Goal: Task Accomplishment & Management: Complete application form

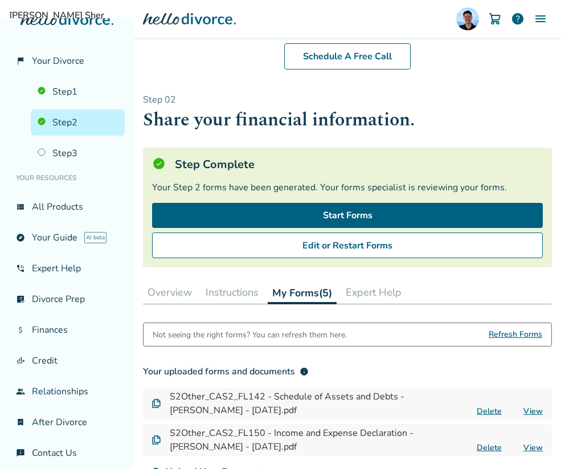
scroll to position [213, 0]
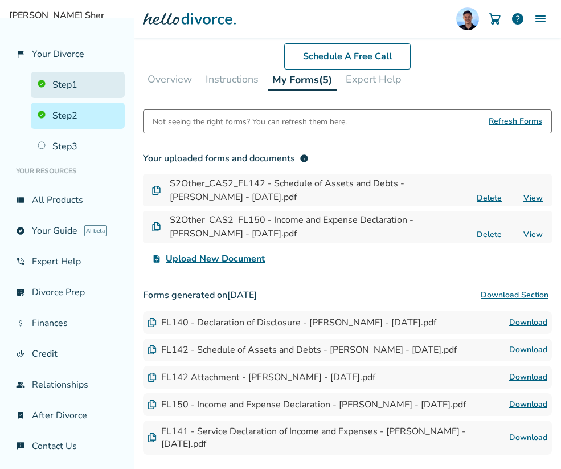
click at [81, 94] on link "Step 1" at bounding box center [78, 85] width 94 height 26
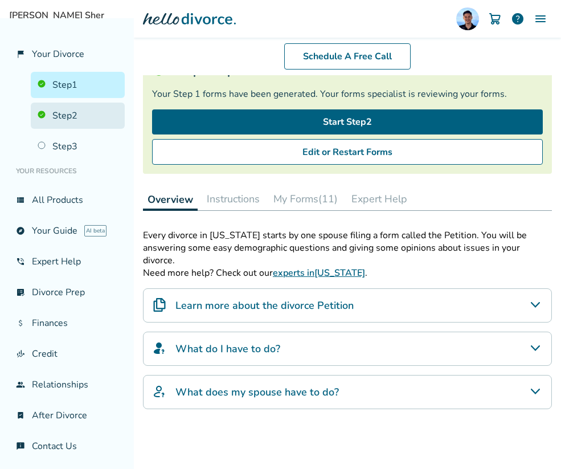
click at [77, 109] on link "Step 2" at bounding box center [78, 115] width 94 height 26
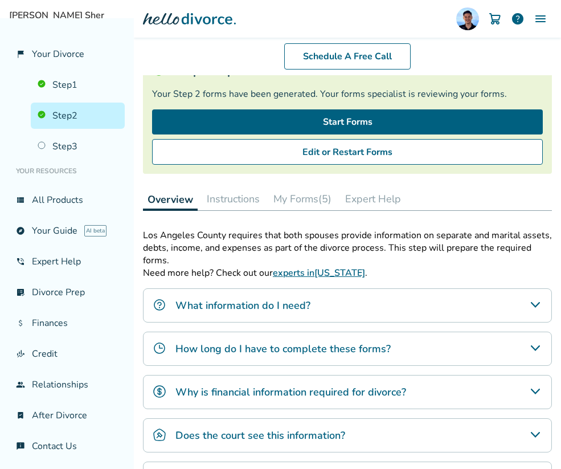
click at [319, 199] on button "My Forms (5)" at bounding box center [302, 198] width 67 height 23
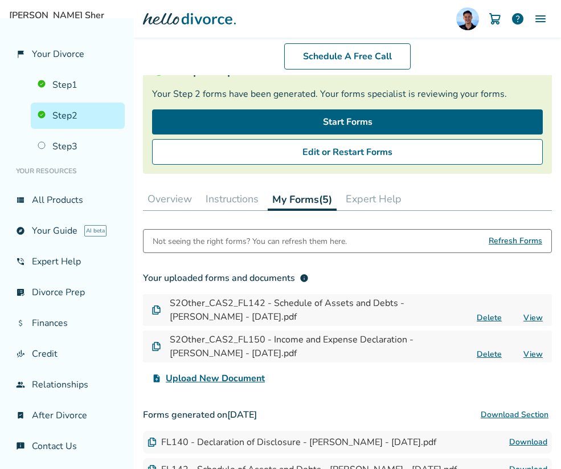
click at [227, 195] on button "Instructions" at bounding box center [232, 198] width 62 height 23
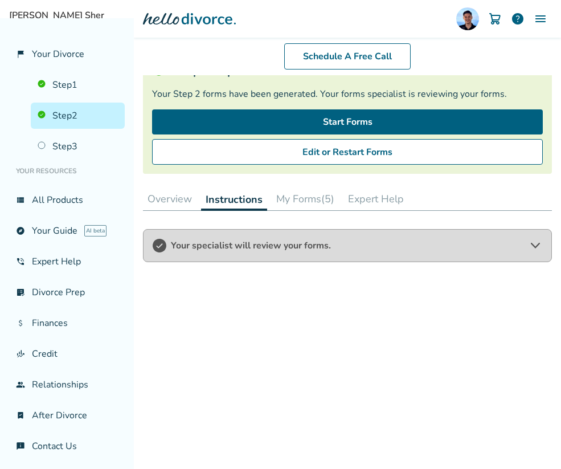
click at [281, 194] on button "My Forms (5)" at bounding box center [305, 198] width 67 height 23
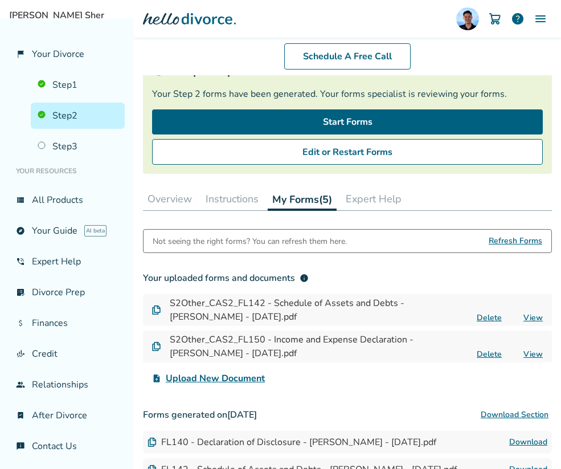
click at [142, 197] on div "Step 0 2 Share your financial information. Step Complete Your Step 2 forms have…" at bounding box center [347, 287] width 427 height 611
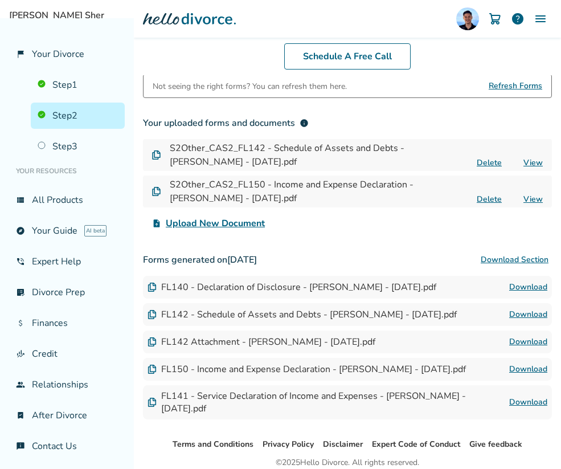
scroll to position [285, 0]
